Goal: Task Accomplishment & Management: Use online tool/utility

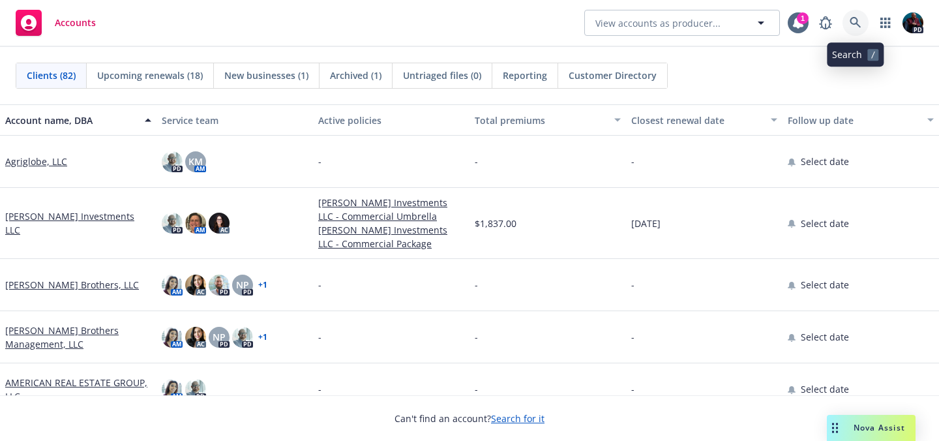
click at [851, 21] on icon at bounding box center [856, 23] width 12 height 12
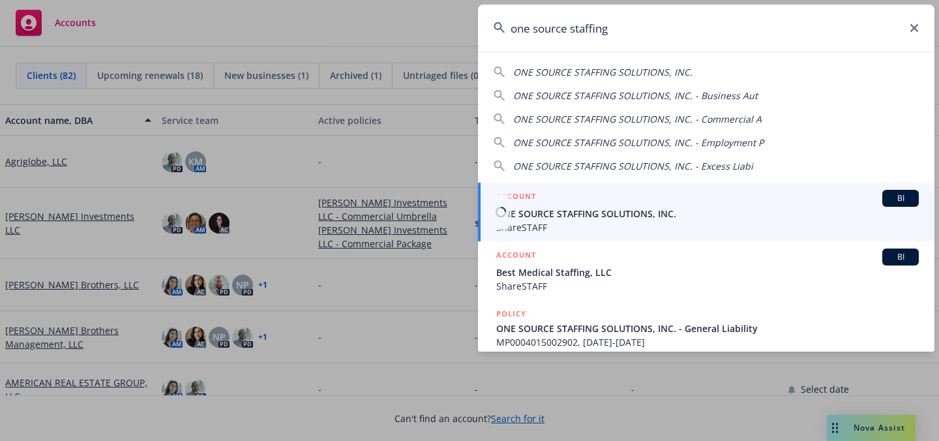
type input "one source staffing"
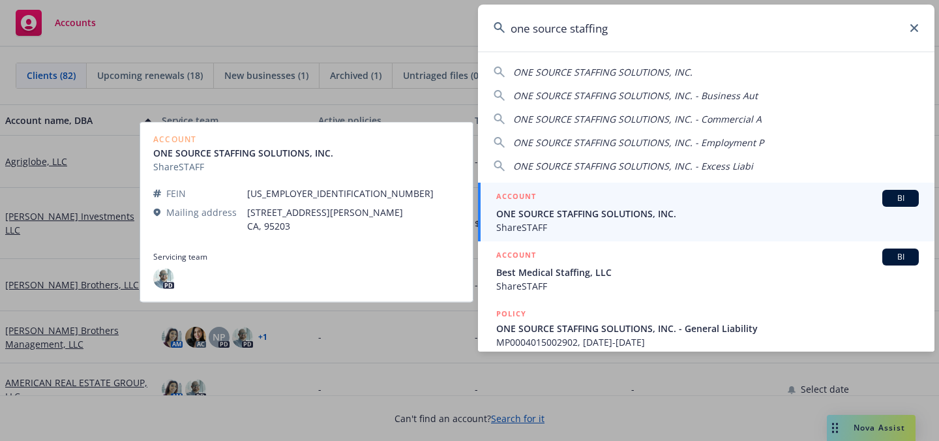
click at [638, 205] on div "ACCOUNT BI" at bounding box center [707, 198] width 423 height 17
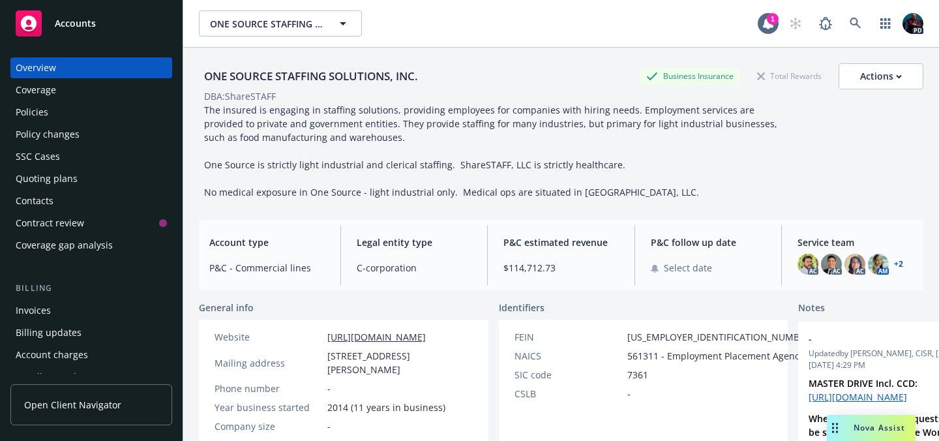
click at [76, 90] on div "Coverage" at bounding box center [91, 90] width 151 height 21
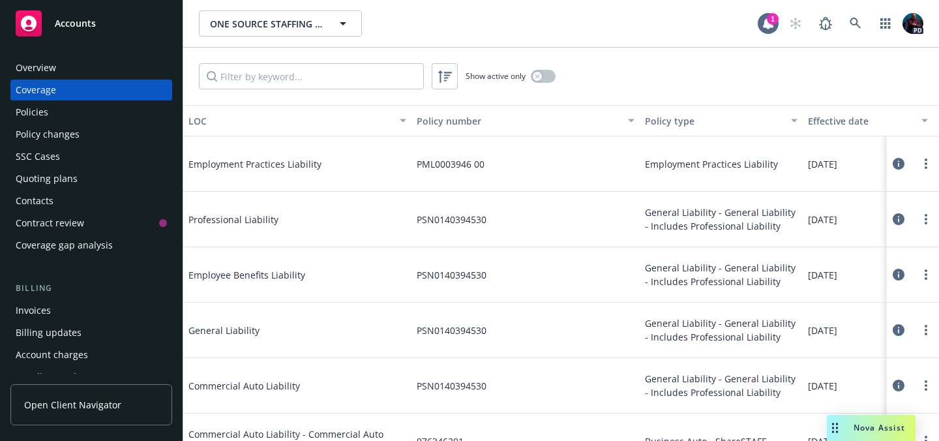
click at [83, 117] on div "Policies" at bounding box center [91, 112] width 151 height 21
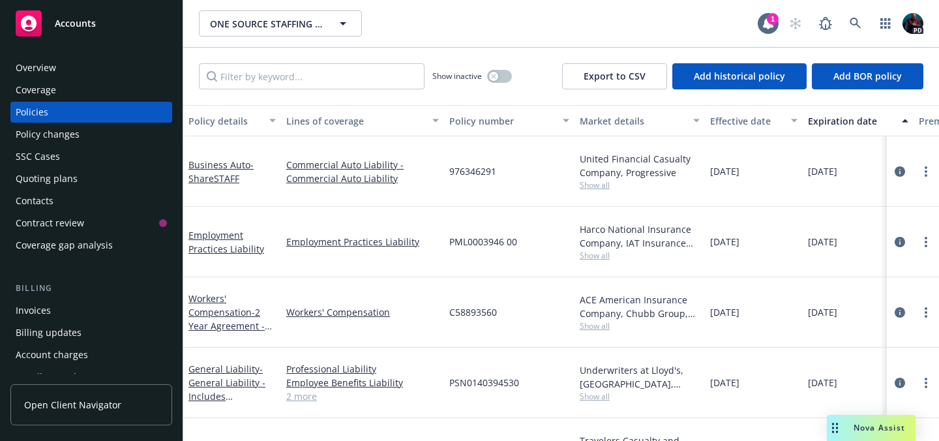
scroll to position [57, 0]
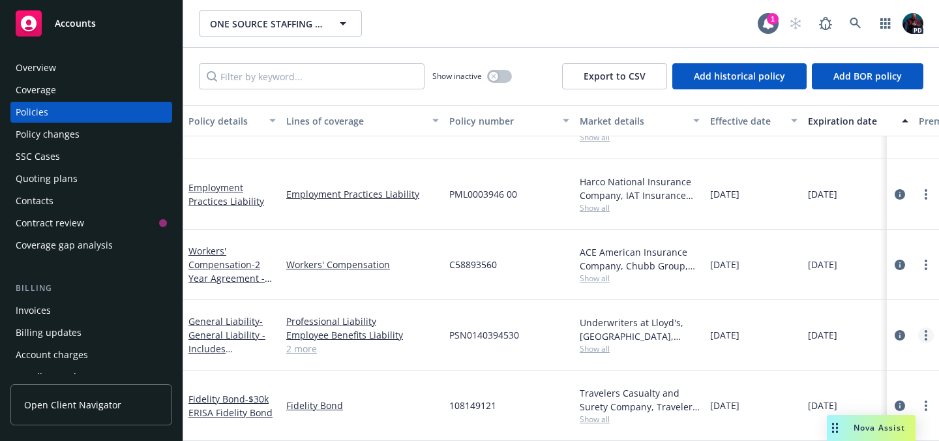
click at [918, 327] on link "more" at bounding box center [926, 335] width 16 height 16
click at [895, 330] on icon "circleInformation" at bounding box center [900, 335] width 10 height 10
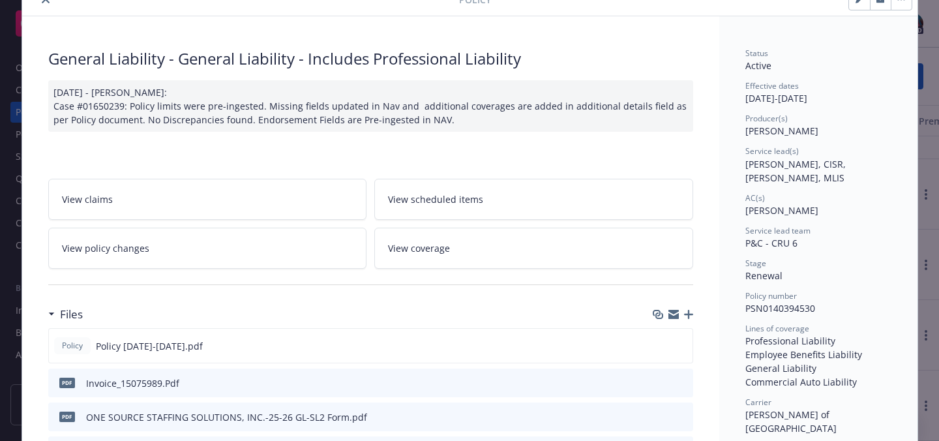
scroll to position [60, 0]
click at [656, 343] on icon "download file" at bounding box center [658, 343] width 8 height 8
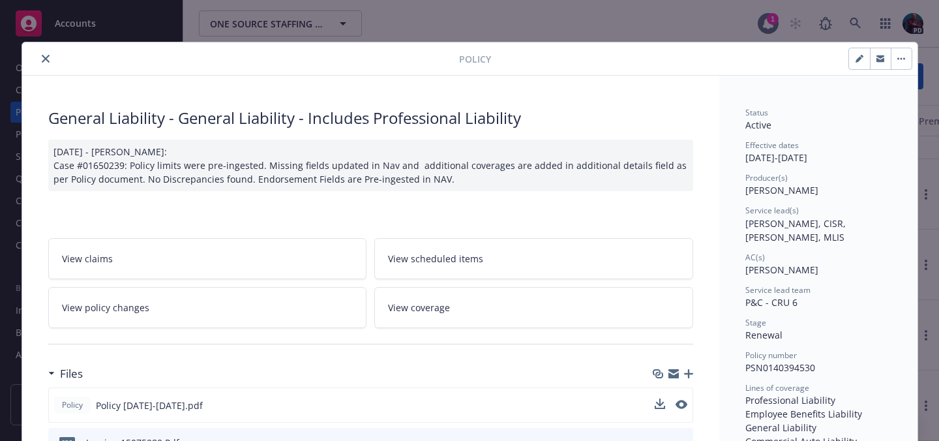
click at [42, 57] on icon "close" at bounding box center [46, 59] width 8 height 8
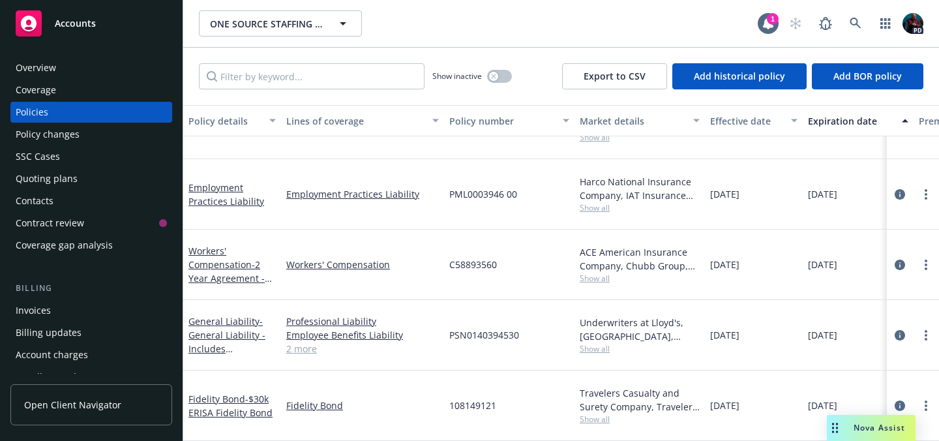
click at [862, 434] on div "Nova Assist" at bounding box center [871, 428] width 89 height 26
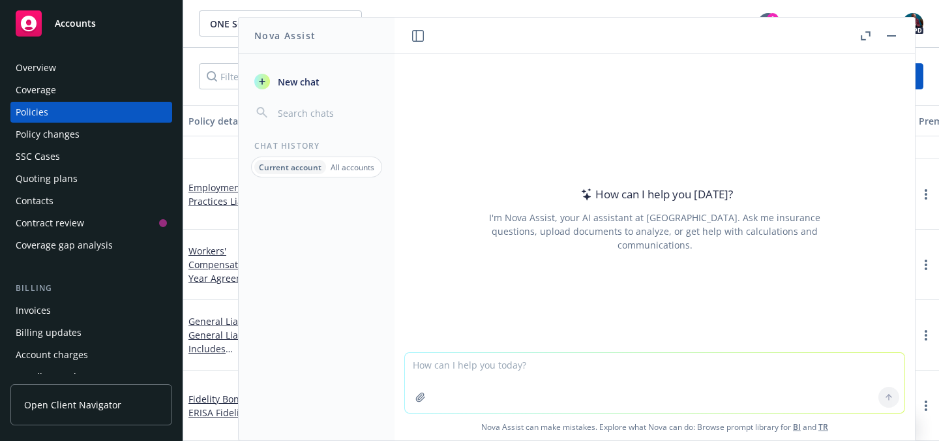
click at [448, 361] on textarea at bounding box center [655, 383] width 500 height 60
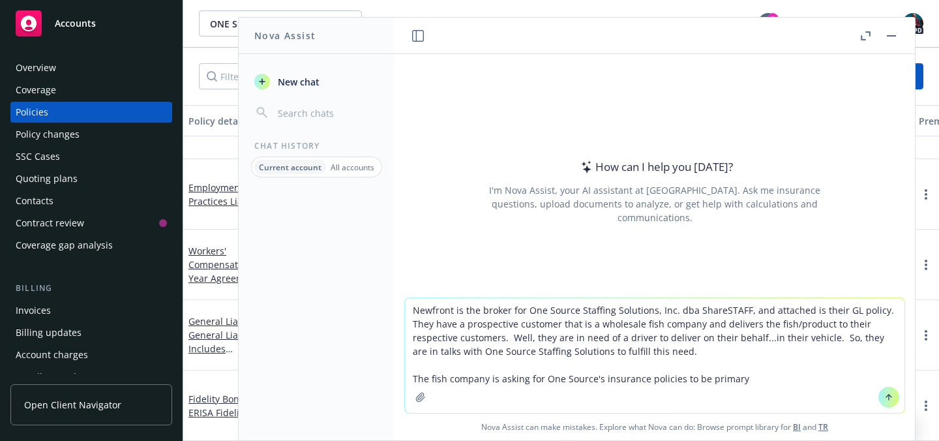
drag, startPoint x: 744, startPoint y: 380, endPoint x: 430, endPoint y: 379, distance: 314.4
click at [430, 379] on textarea "Newfront is the broker for One Source Staffing Solutions, Inc. dba ShareSTAFF, …" at bounding box center [655, 355] width 500 height 115
paste textarea "“LoremIPSUM dolo sitamet con adipi elitseddoe tem incididun utlab etdolorem a e…"
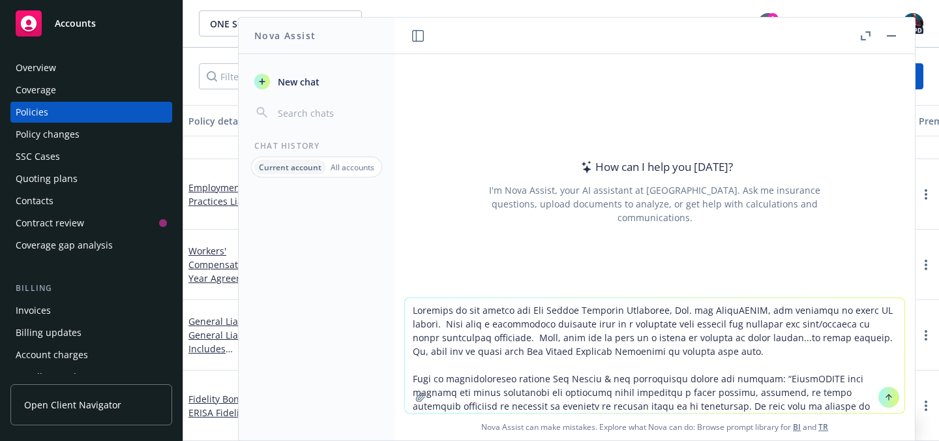
scroll to position [578, 0]
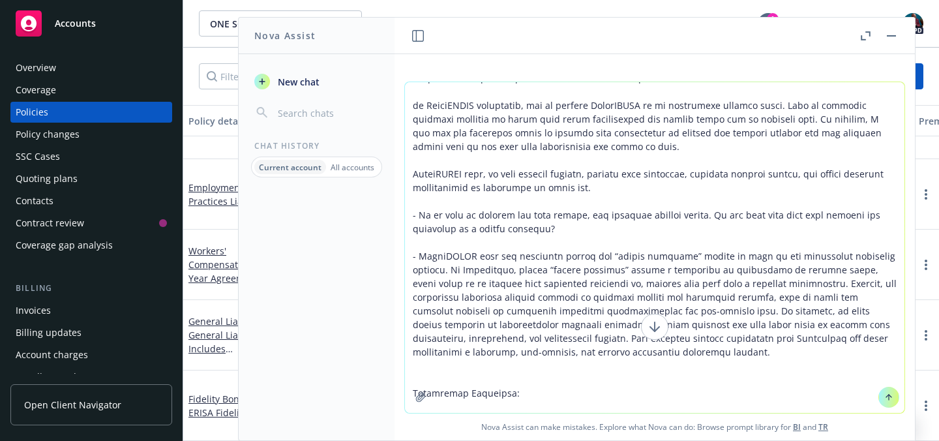
click at [485, 335] on textarea at bounding box center [655, 247] width 500 height 331
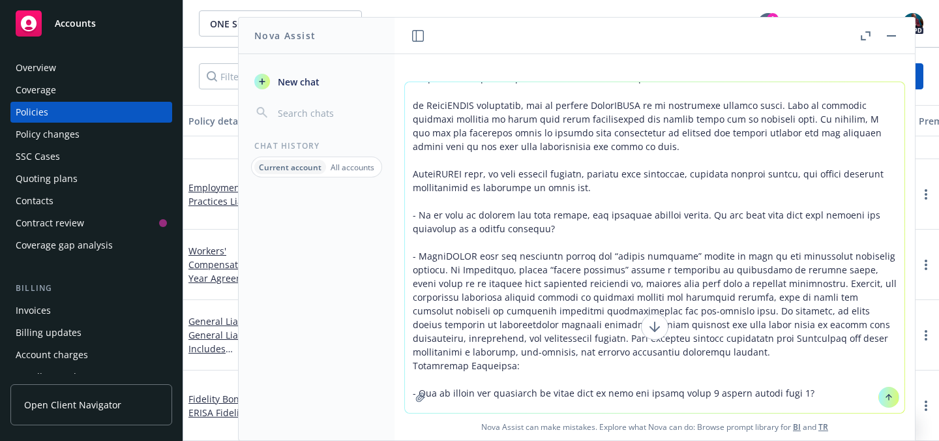
scroll to position [577, 0]
click at [569, 380] on textarea at bounding box center [655, 247] width 500 height 331
click at [546, 90] on textarea at bounding box center [655, 247] width 500 height 331
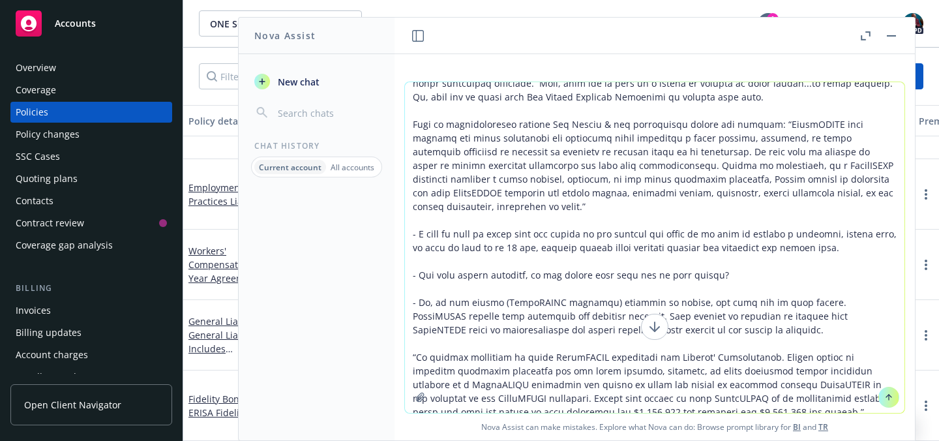
scroll to position [0, 0]
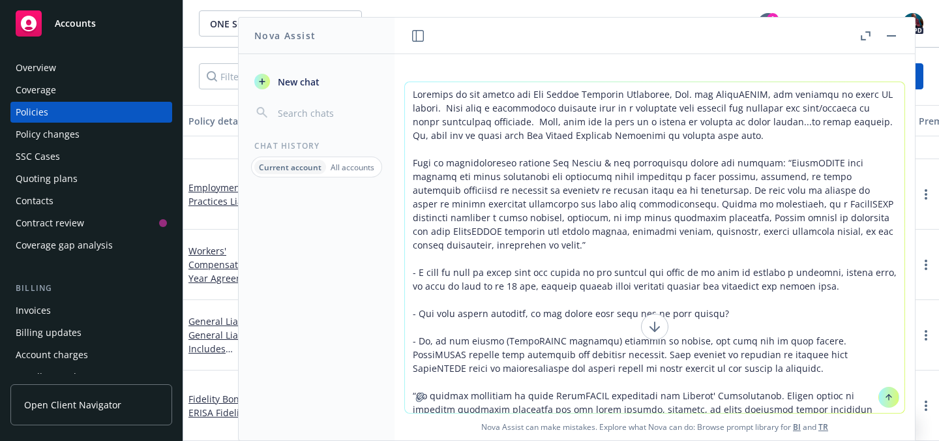
drag, startPoint x: 614, startPoint y: 260, endPoint x: 625, endPoint y: 451, distance: 191.4
click at [625, 440] on html "Accounts Overview Coverage Policies Policy changes SSC Cases Quoting plans Cont…" at bounding box center [469, 220] width 939 height 441
click at [603, 400] on textarea at bounding box center [655, 247] width 500 height 331
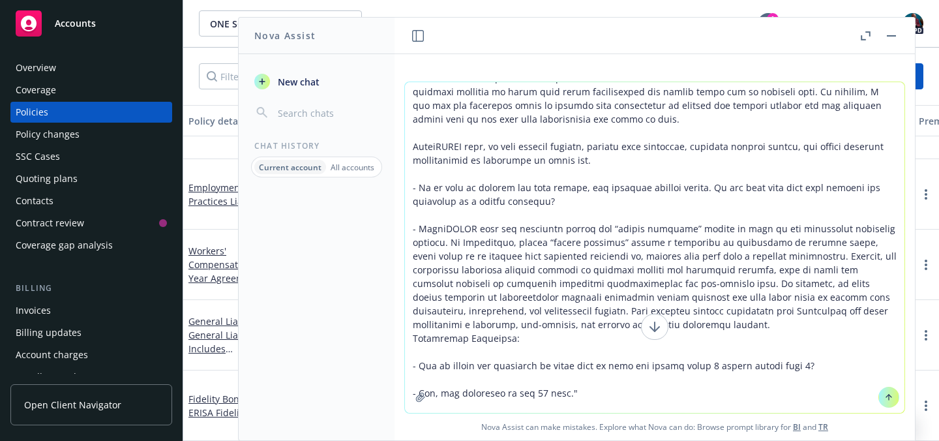
scroll to position [619, 0]
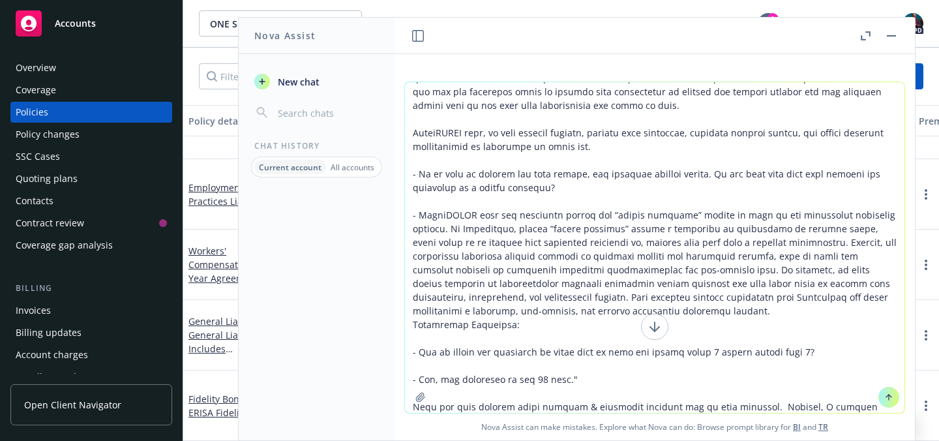
click at [559, 406] on textarea at bounding box center [655, 247] width 500 height 331
click at [654, 405] on textarea at bounding box center [655, 247] width 500 height 331
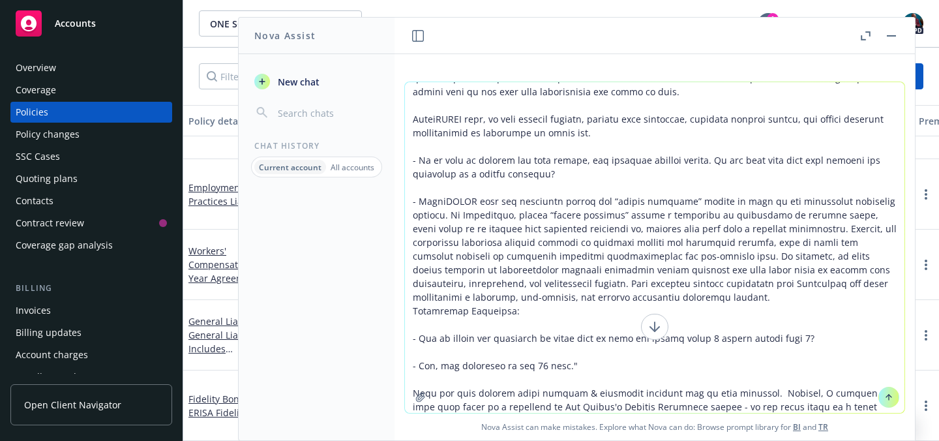
type textarea "Loremips do sit ametco adi Eli Seddoe Temporin Utlaboree, Dol. mag AliquAENIM, …"
click at [416, 396] on icon "button" at bounding box center [420, 397] width 8 height 8
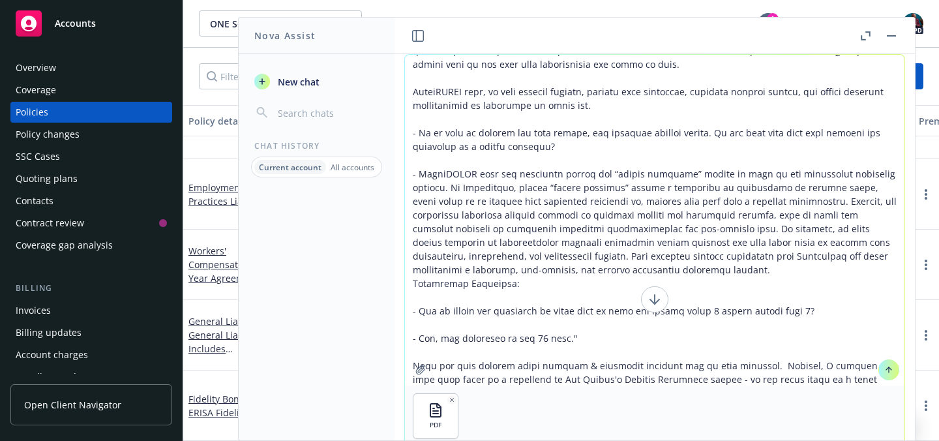
click at [716, 376] on textarea at bounding box center [655, 220] width 500 height 331
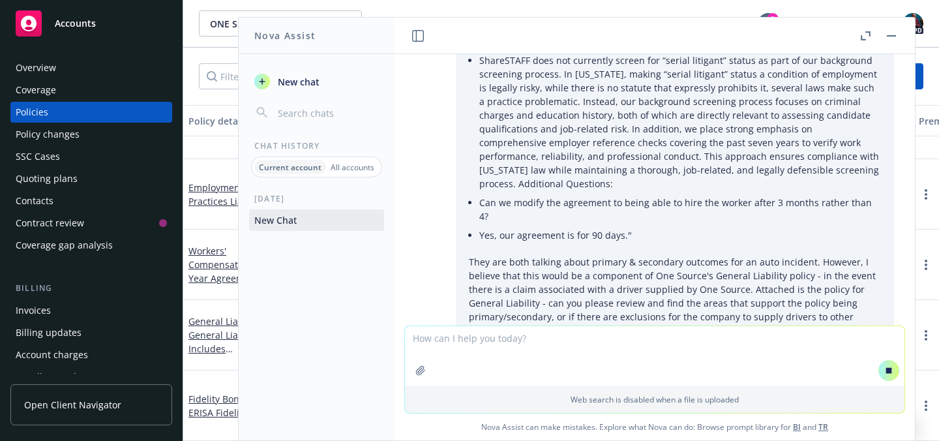
scroll to position [847, 0]
click at [867, 37] on icon "button" at bounding box center [866, 35] width 10 height 9
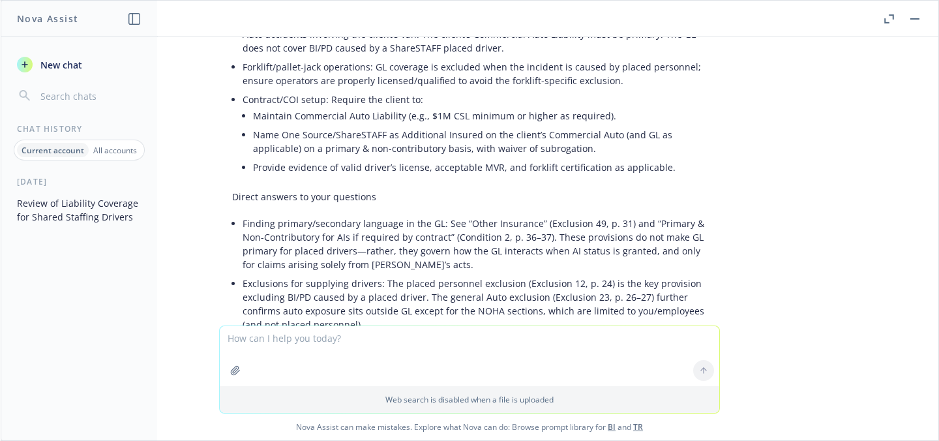
scroll to position [2242, 0]
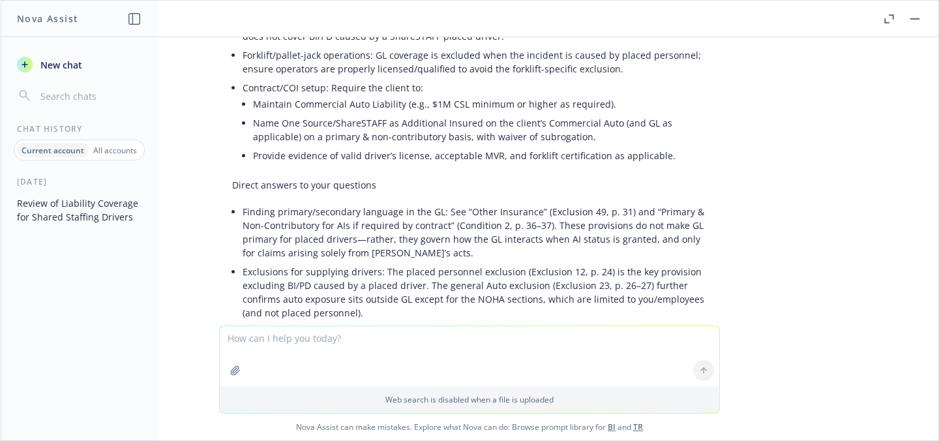
click at [260, 345] on textarea at bounding box center [470, 356] width 500 height 60
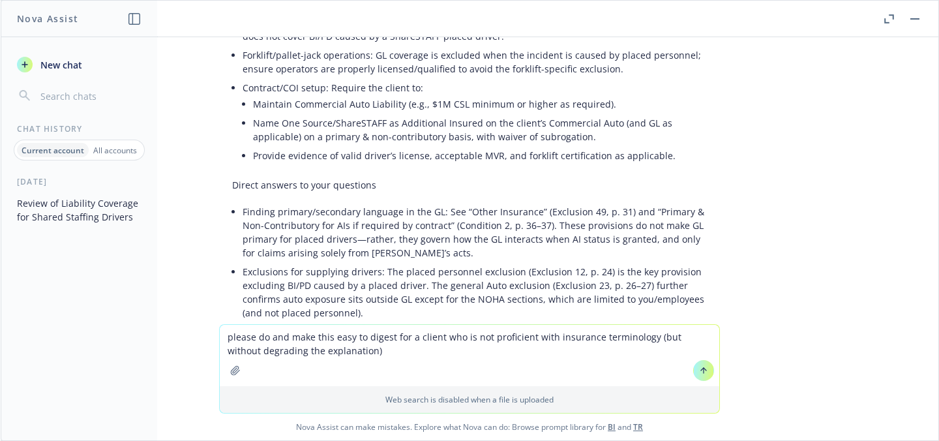
type textarea "please do and make this easy to digest for a client who is not proficient with …"
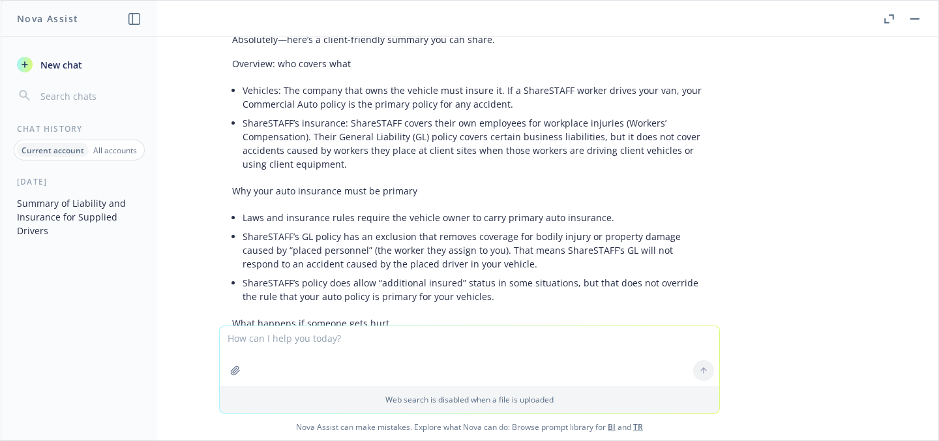
scroll to position [2688, 0]
